Goal: Task Accomplishment & Management: Use online tool/utility

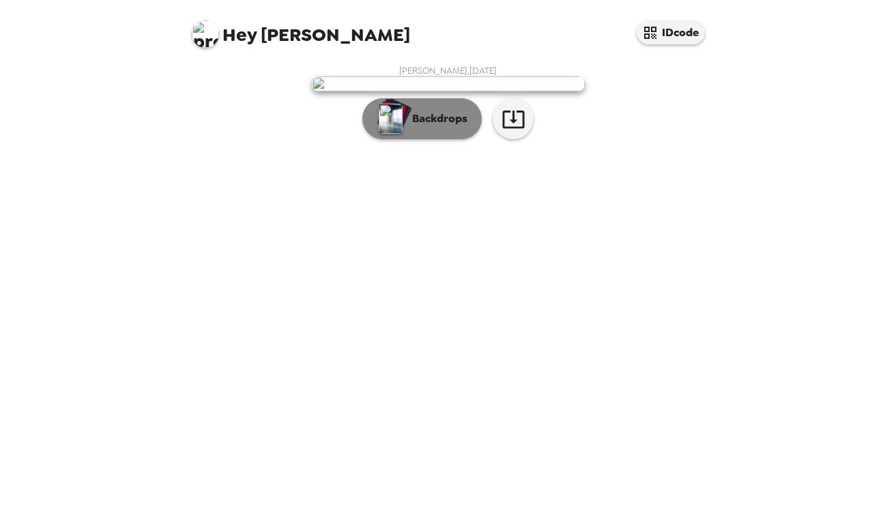
click at [452, 139] on button "Backdrops" at bounding box center [422, 118] width 119 height 41
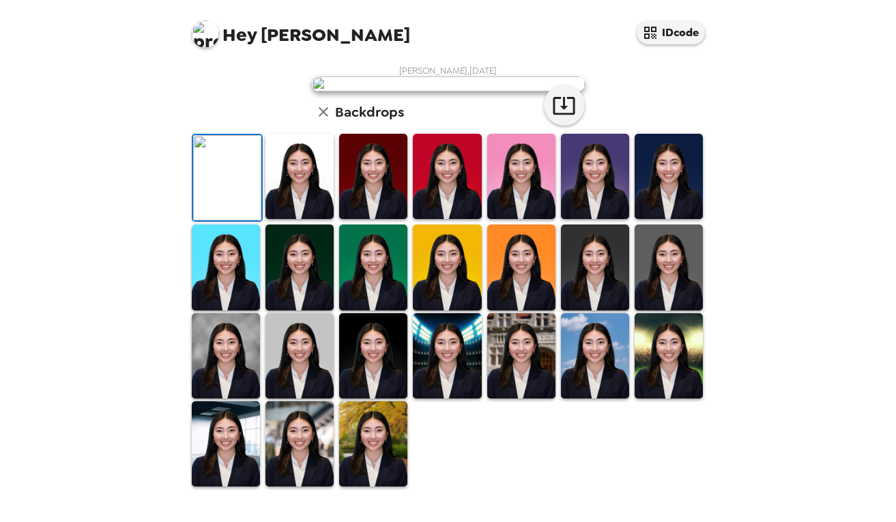
scroll to position [41, 0]
click at [565, 115] on icon "button" at bounding box center [564, 106] width 22 height 18
click at [689, 219] on img at bounding box center [669, 176] width 68 height 85
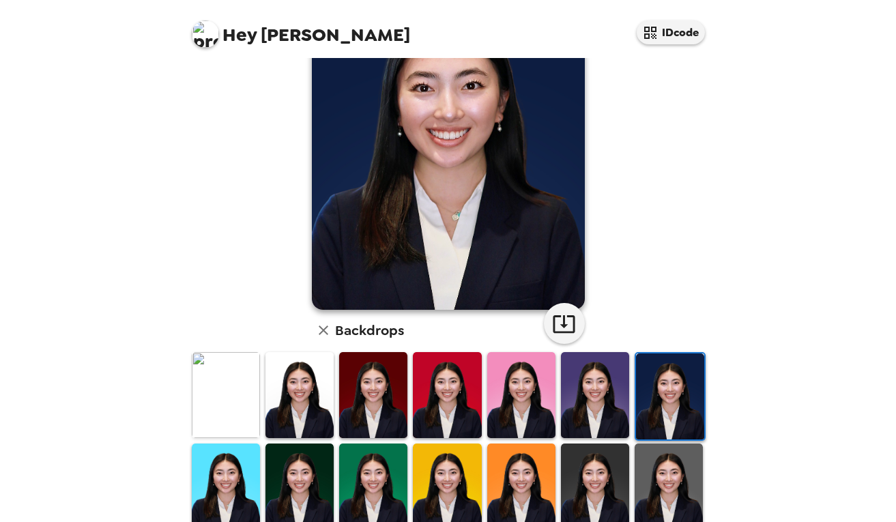
scroll to position [274, 0]
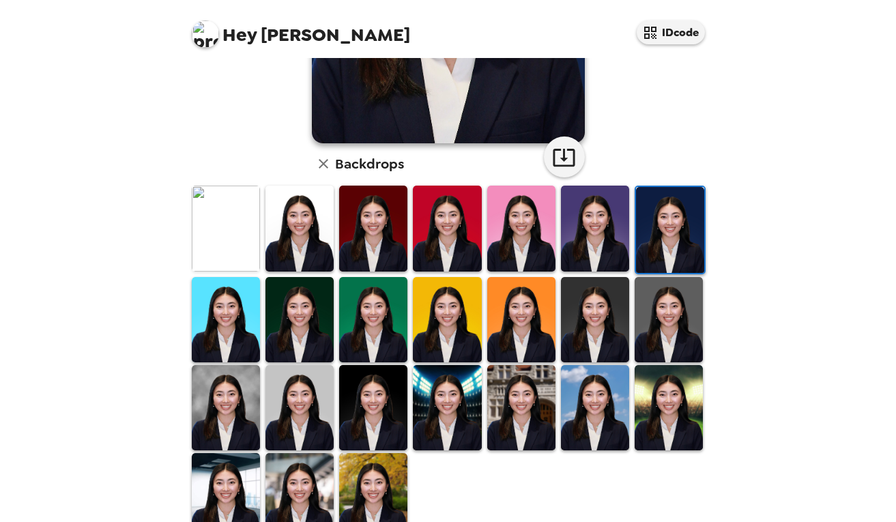
click at [305, 329] on img at bounding box center [300, 319] width 68 height 85
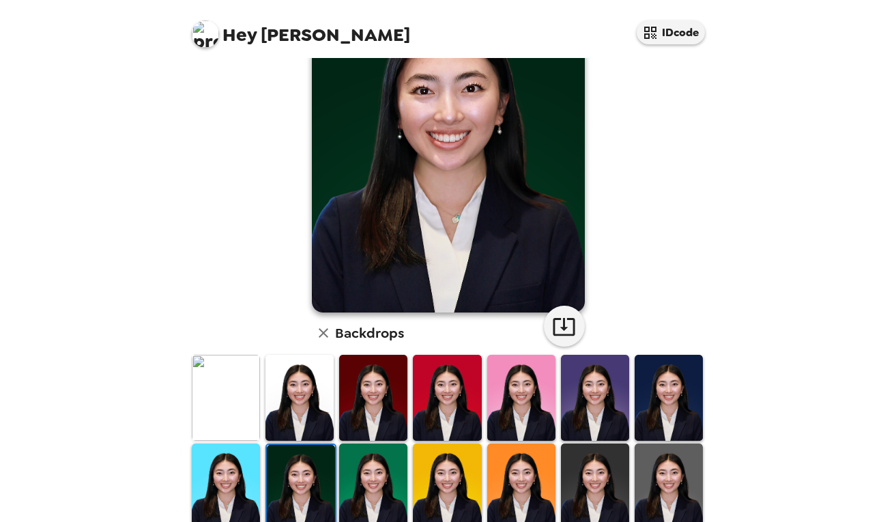
scroll to position [107, 0]
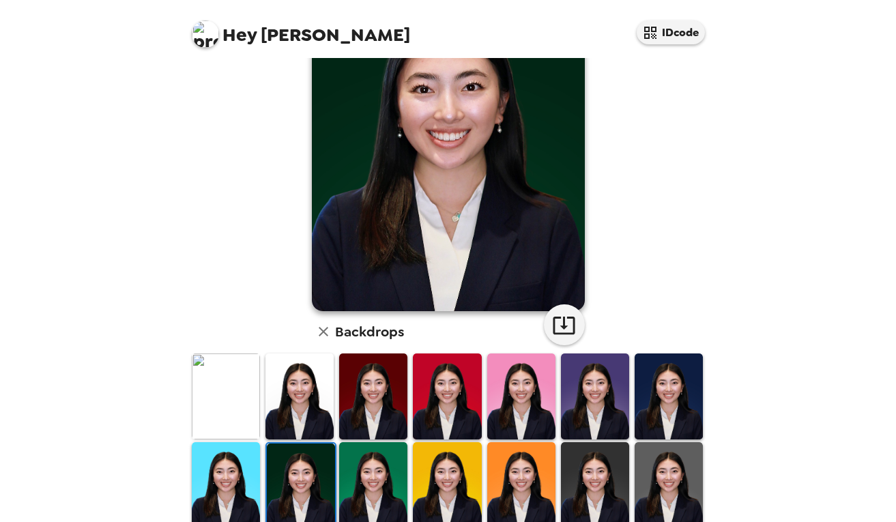
click at [675, 384] on img at bounding box center [669, 396] width 68 height 85
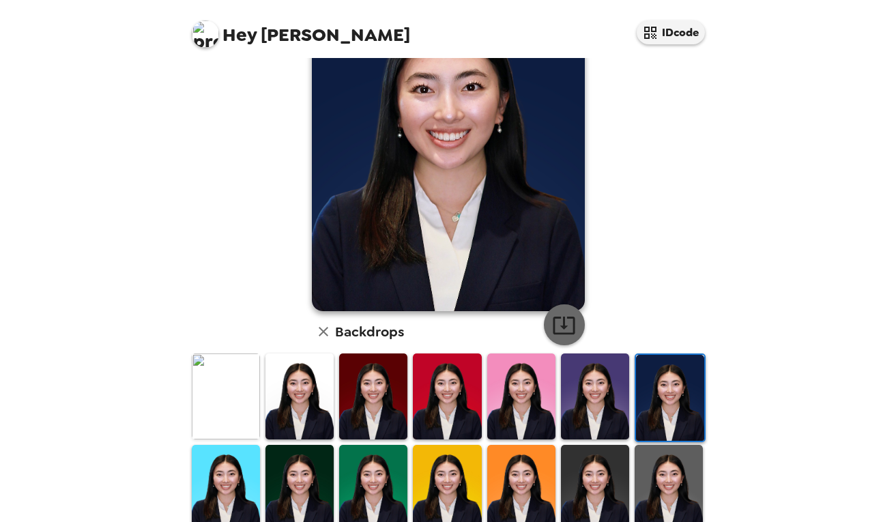
click at [563, 321] on icon "button" at bounding box center [564, 326] width 22 height 18
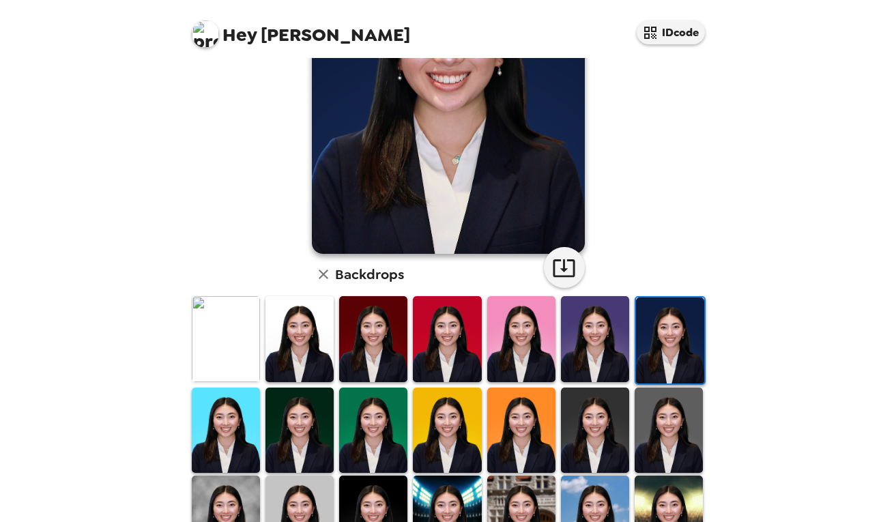
scroll to position [190, 0]
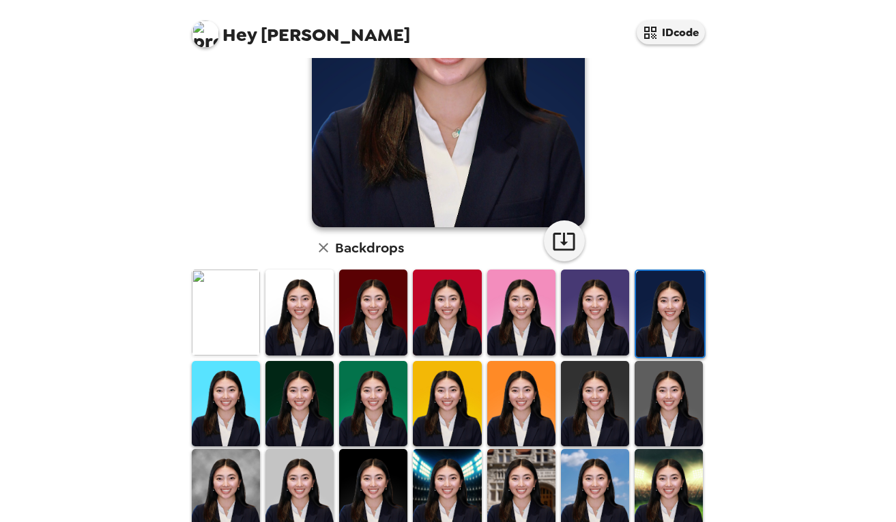
click at [613, 404] on img at bounding box center [595, 403] width 68 height 85
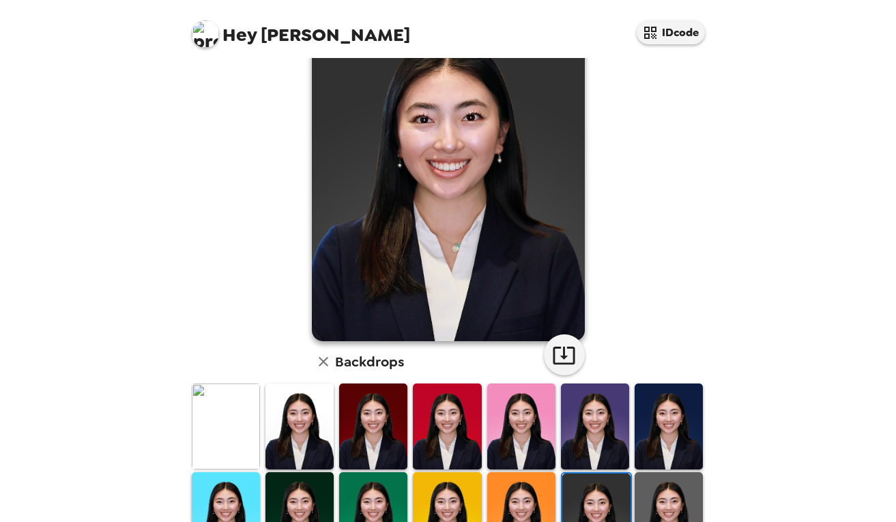
scroll to position [82, 0]
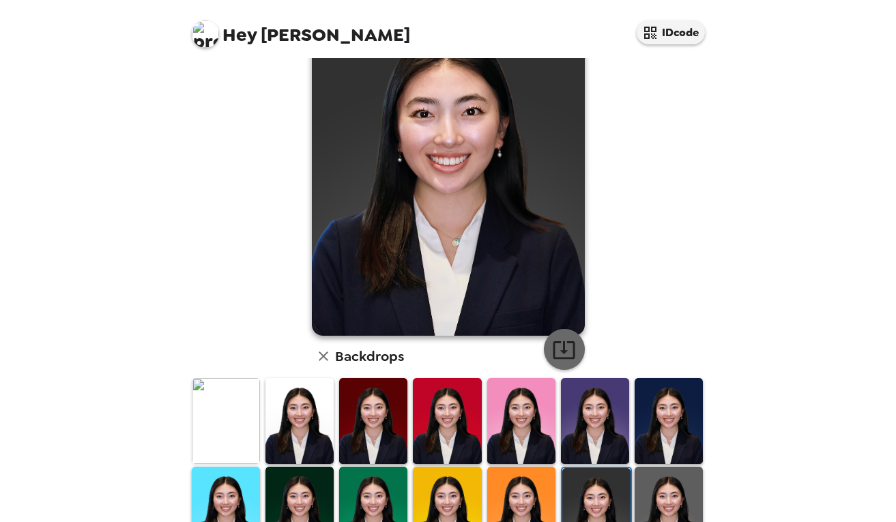
click at [564, 356] on icon "button" at bounding box center [564, 350] width 24 height 24
click at [659, 488] on img at bounding box center [669, 509] width 68 height 85
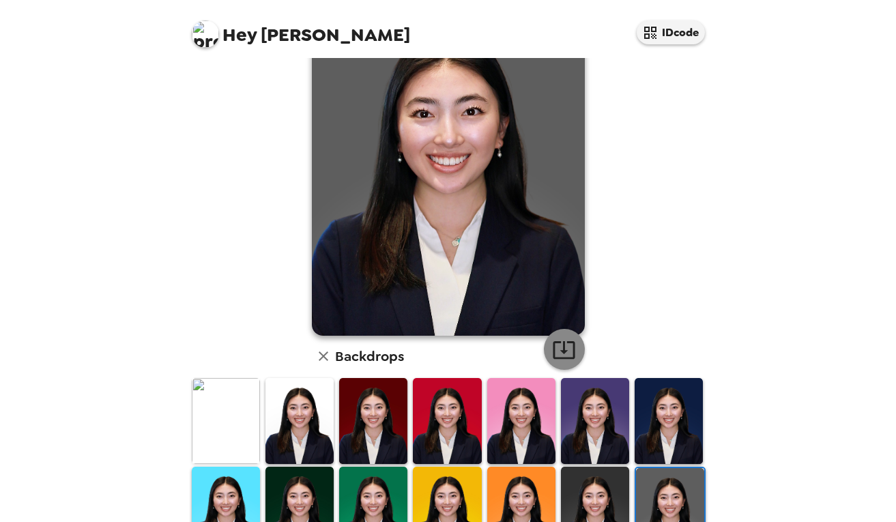
click at [568, 352] on icon "button" at bounding box center [564, 350] width 24 height 24
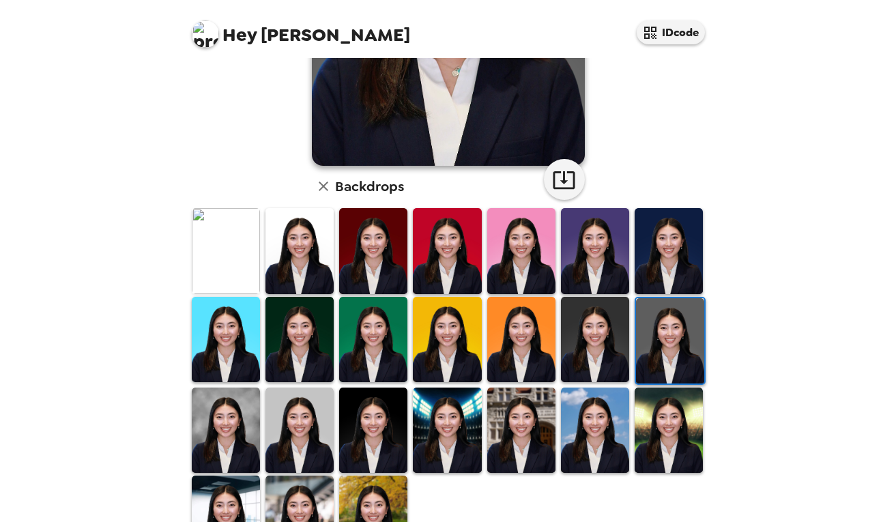
scroll to position [271, 0]
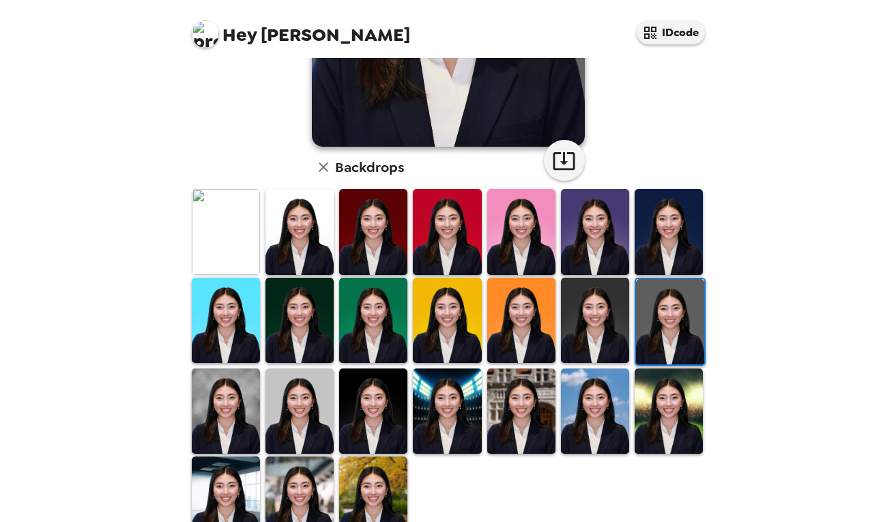
click at [225, 412] on img at bounding box center [226, 411] width 68 height 85
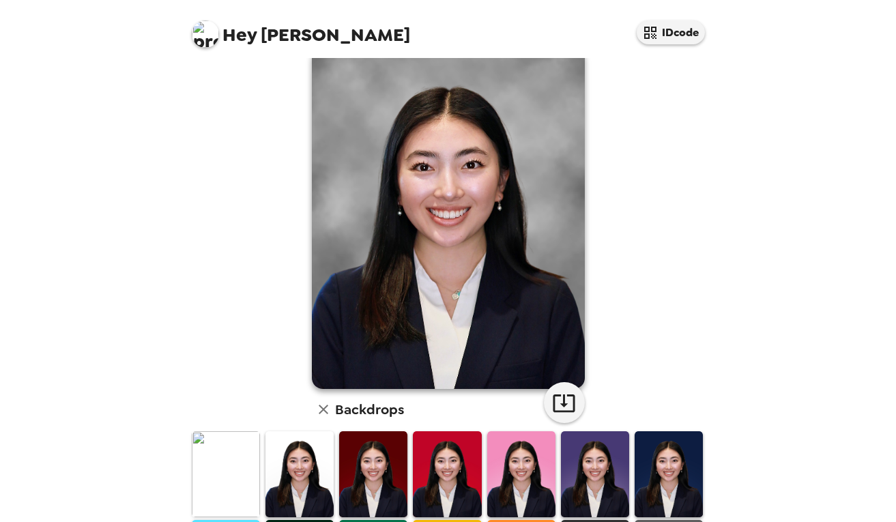
scroll to position [0, 0]
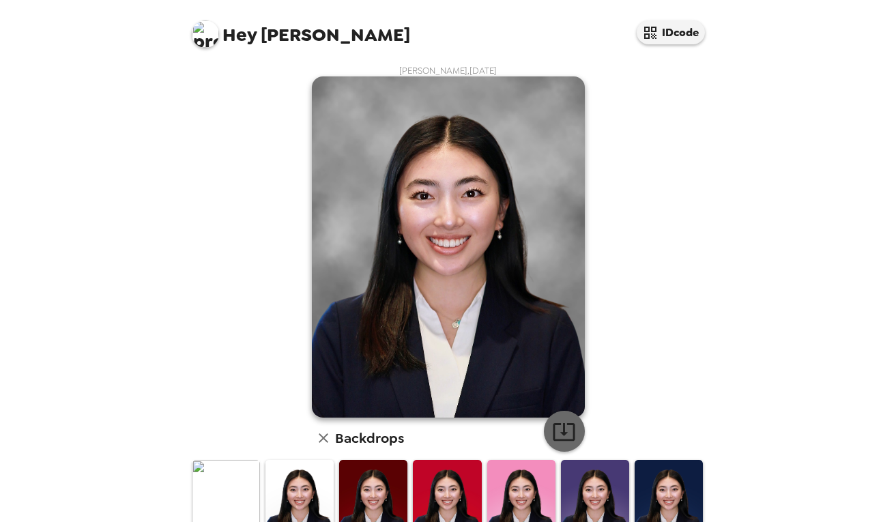
click at [561, 429] on icon "button" at bounding box center [564, 432] width 24 height 24
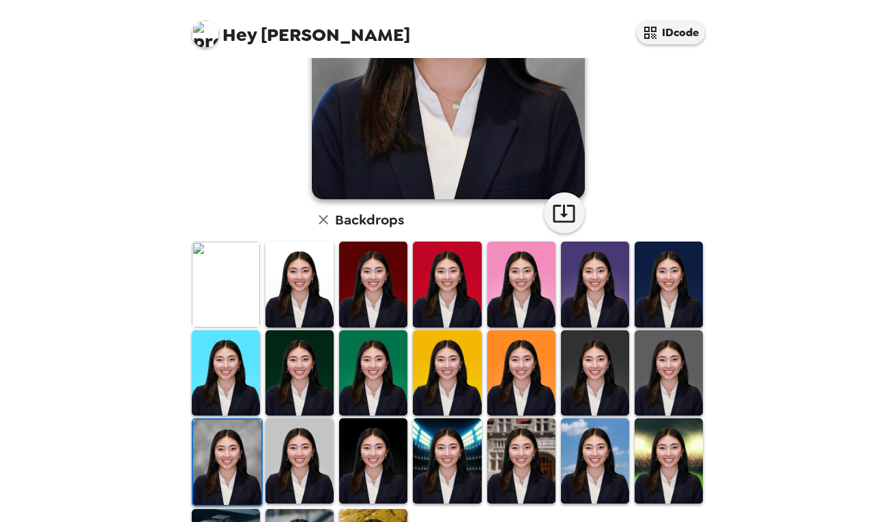
scroll to position [313, 0]
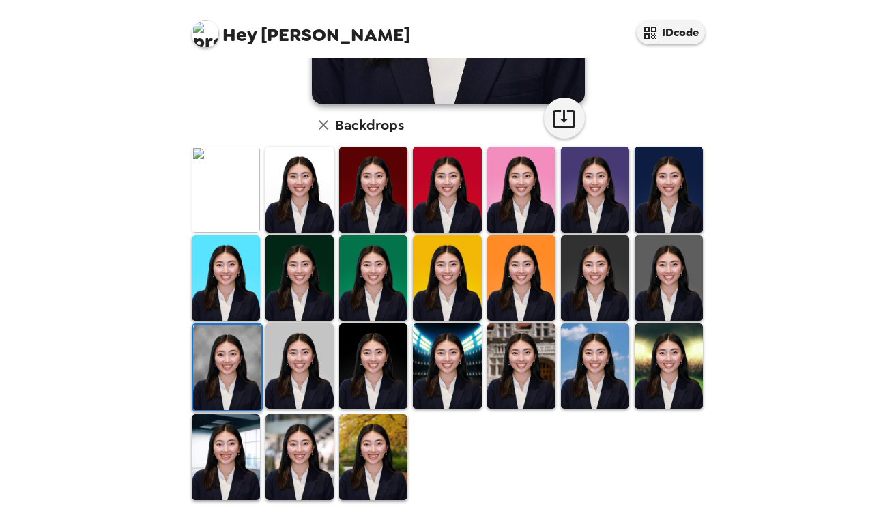
click at [324, 391] on img at bounding box center [300, 366] width 68 height 85
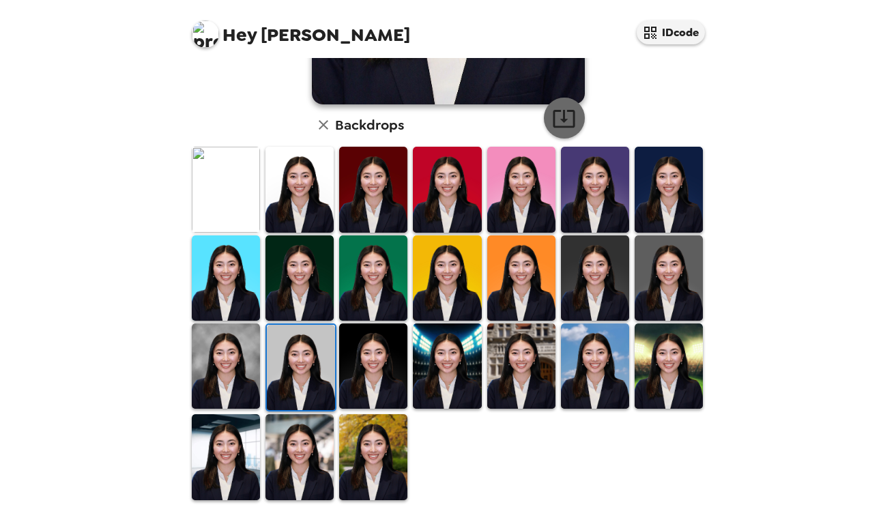
click at [560, 123] on icon "button" at bounding box center [564, 119] width 24 height 24
click at [387, 348] on img at bounding box center [373, 366] width 68 height 85
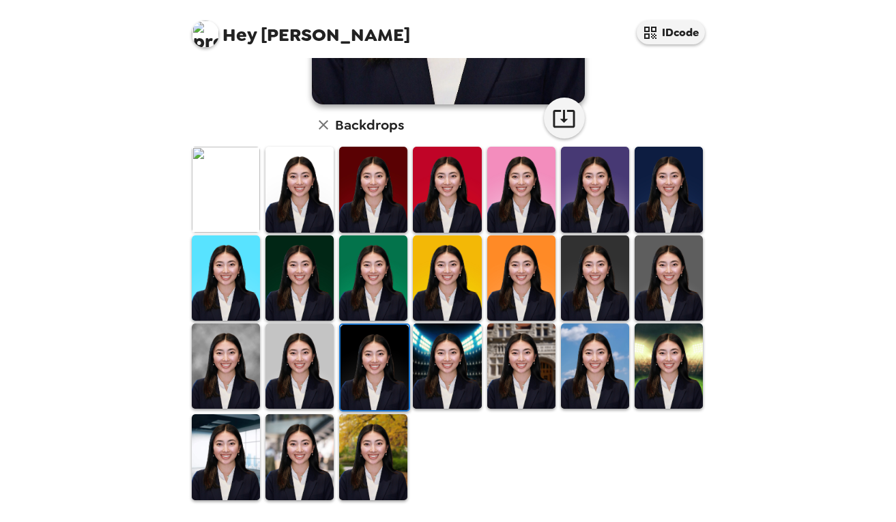
click at [296, 451] on img at bounding box center [300, 456] width 68 height 85
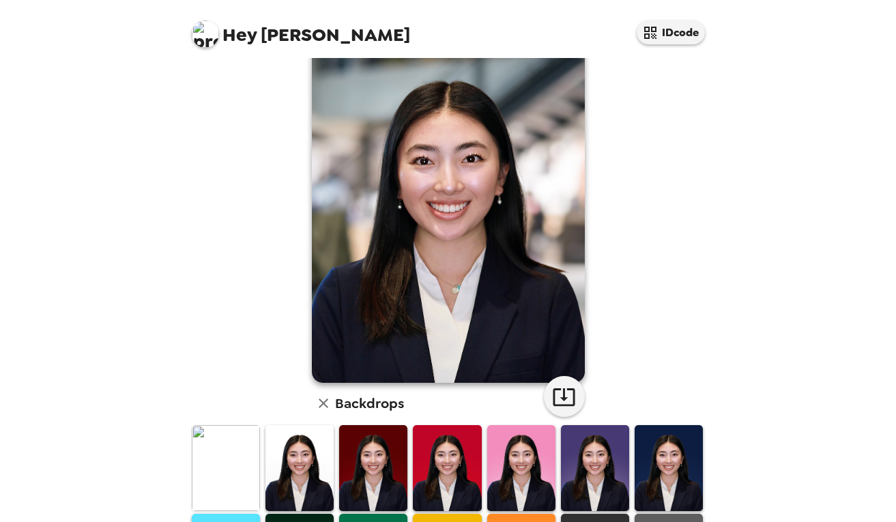
scroll to position [37, 0]
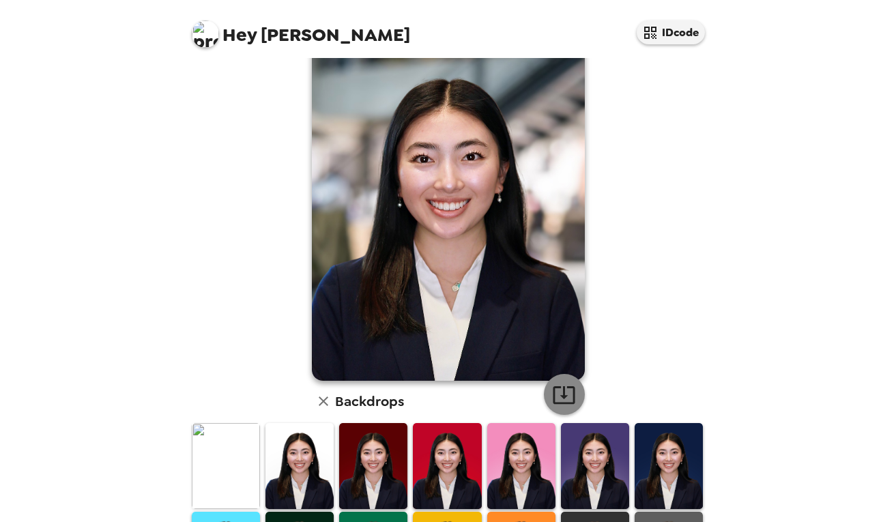
click at [554, 386] on icon "button" at bounding box center [564, 395] width 24 height 24
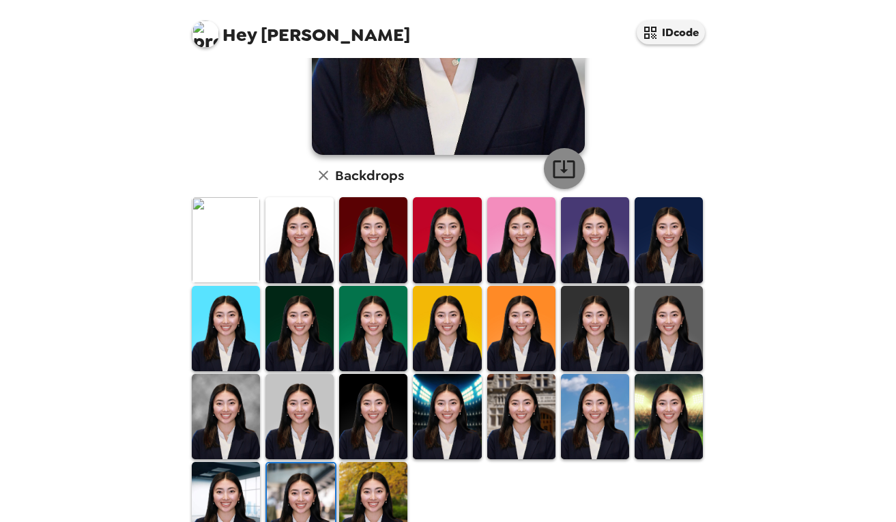
scroll to position [311, 0]
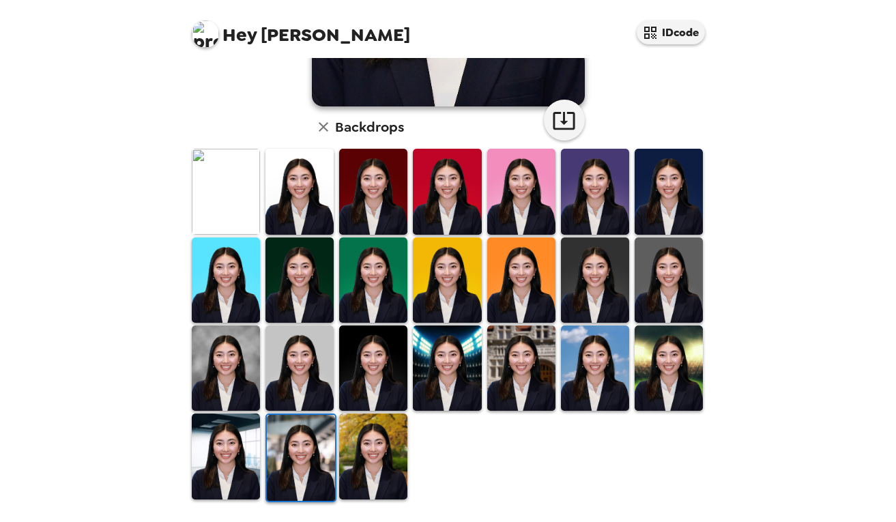
click at [391, 469] on img at bounding box center [373, 456] width 68 height 85
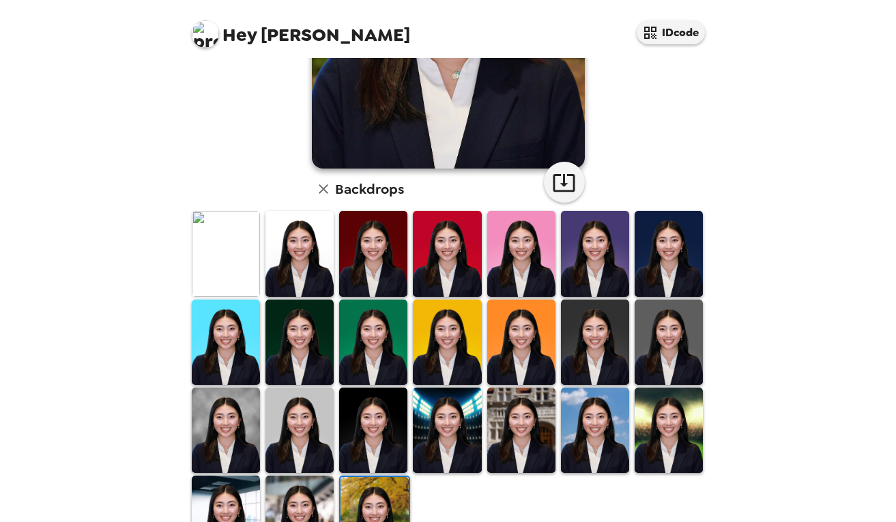
scroll to position [313, 0]
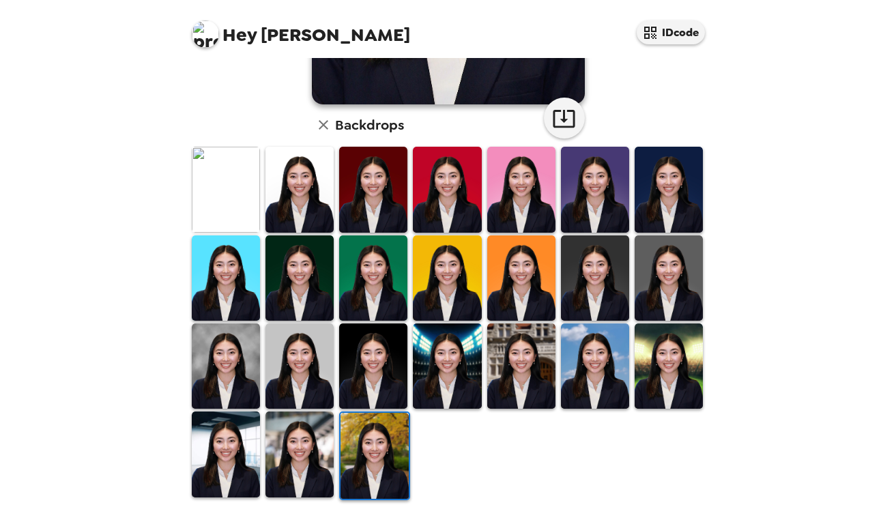
click at [657, 381] on img at bounding box center [669, 366] width 68 height 85
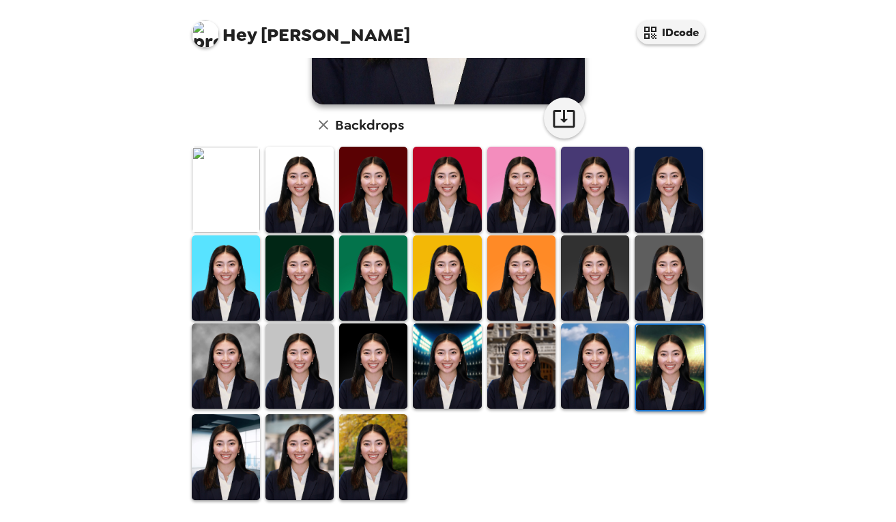
click at [389, 455] on img at bounding box center [373, 456] width 68 height 85
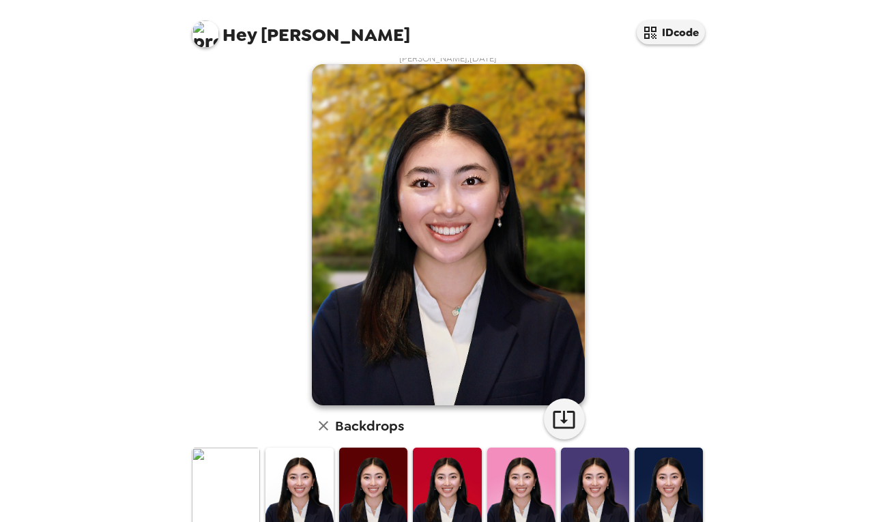
scroll to position [1, 0]
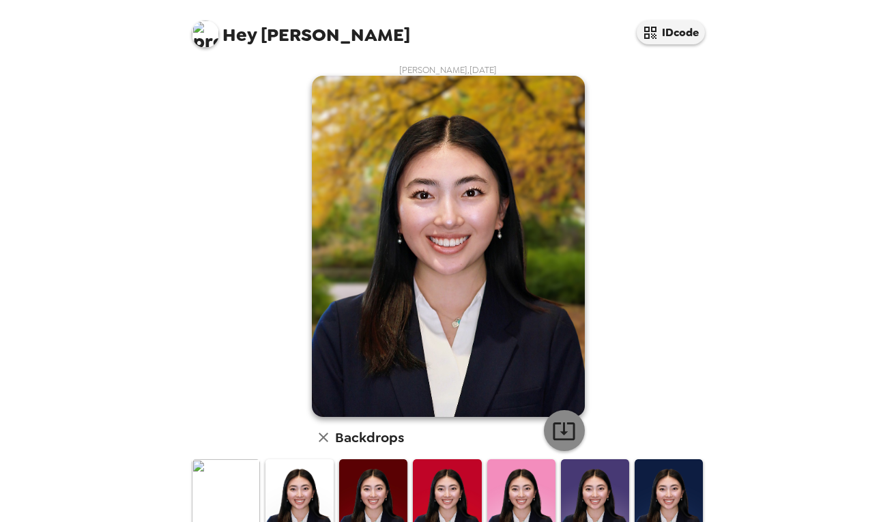
click at [571, 429] on icon "button" at bounding box center [564, 431] width 24 height 24
click at [530, 187] on img at bounding box center [448, 246] width 273 height 341
click at [321, 440] on icon "button" at bounding box center [324, 438] width 10 height 10
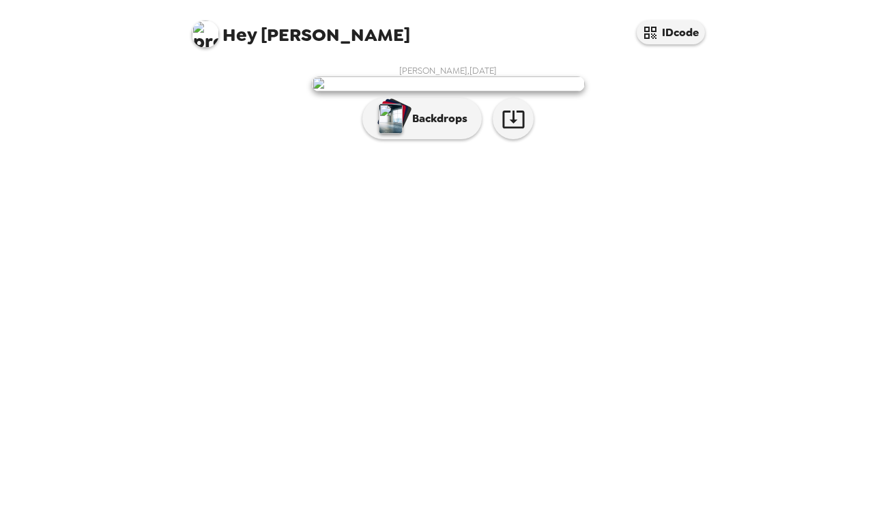
click at [441, 91] on img at bounding box center [448, 83] width 273 height 15
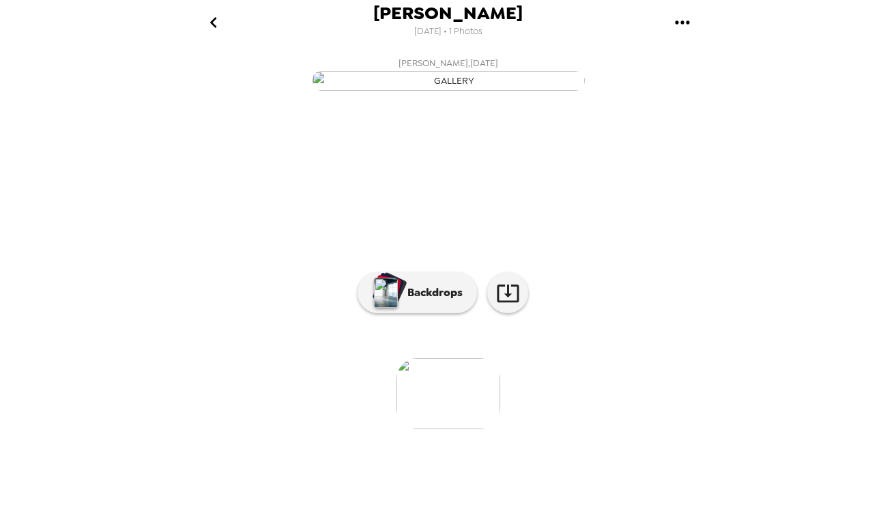
scroll to position [58, 0]
click at [451, 429] on img at bounding box center [449, 393] width 104 height 71
click at [442, 429] on img at bounding box center [449, 393] width 104 height 71
click at [443, 429] on img at bounding box center [449, 393] width 104 height 71
click at [543, 91] on img "button" at bounding box center [448, 81] width 273 height 20
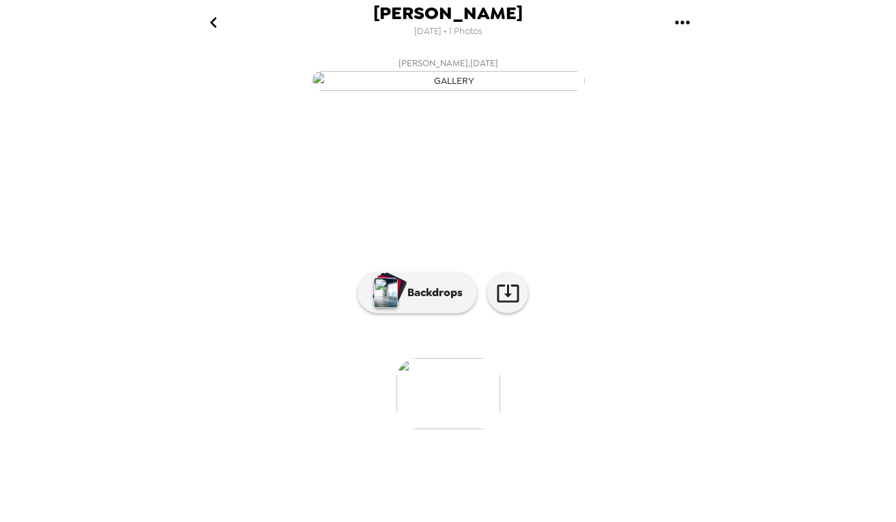
click at [563, 91] on img "button" at bounding box center [448, 81] width 273 height 20
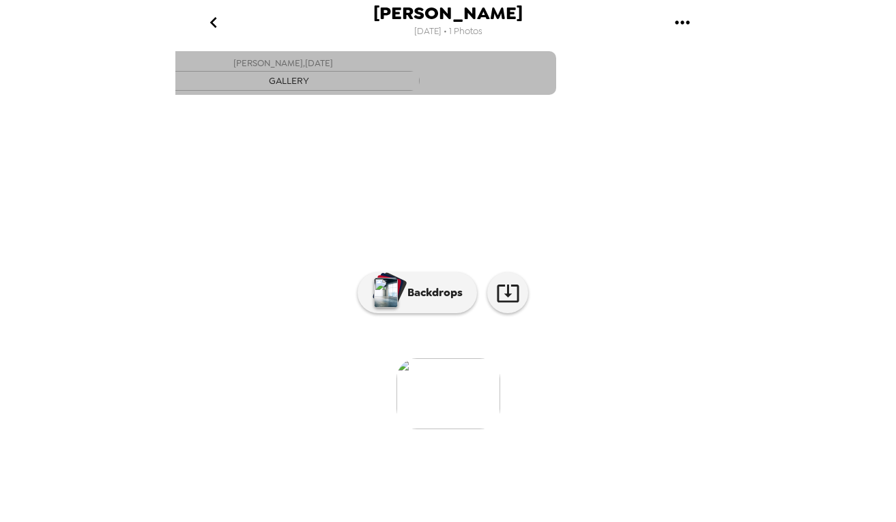
drag, startPoint x: 582, startPoint y: 350, endPoint x: 386, endPoint y: 295, distance: 204.3
click at [386, 95] on button "[PERSON_NAME] , [DATE]" at bounding box center [283, 73] width 546 height 44
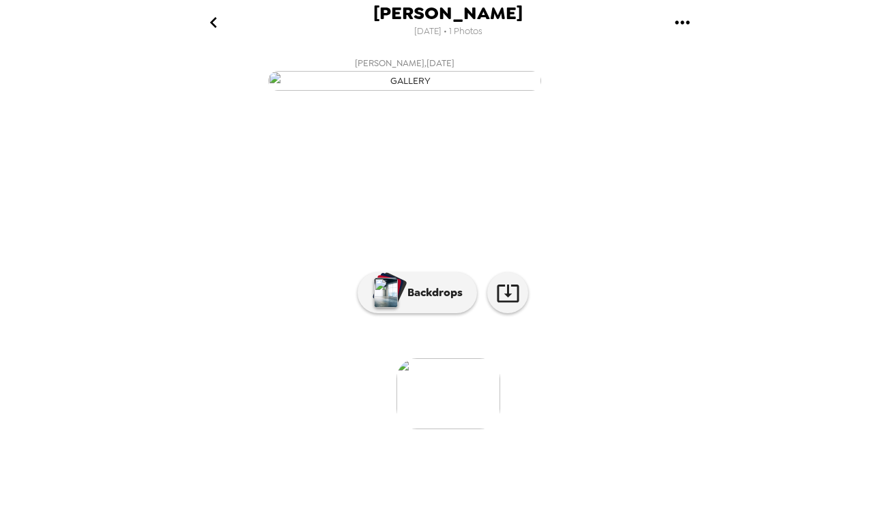
scroll to position [30, 0]
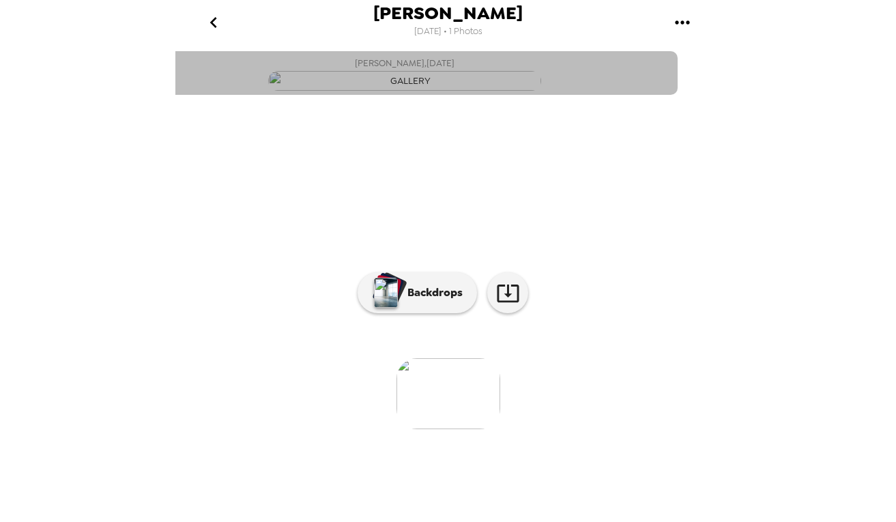
drag, startPoint x: 627, startPoint y: 190, endPoint x: 665, endPoint y: 190, distance: 37.6
click at [666, 95] on button "[PERSON_NAME] , [DATE]" at bounding box center [405, 73] width 546 height 44
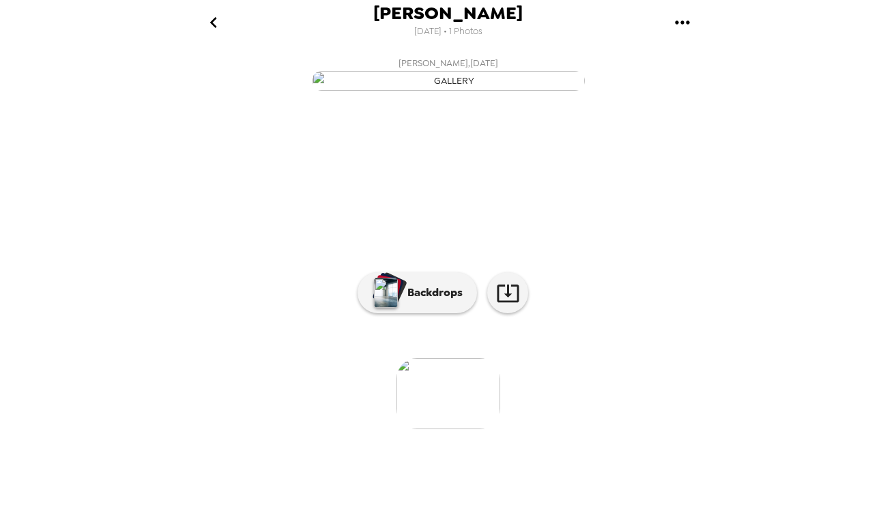
scroll to position [0, 0]
drag, startPoint x: 469, startPoint y: 481, endPoint x: 677, endPoint y: 6, distance: 517.9
